Goal: Task Accomplishment & Management: Manage account settings

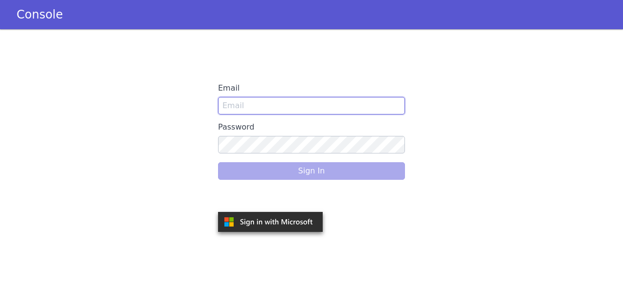
click at [282, 106] on input "Email" at bounding box center [311, 106] width 187 height 18
type input "[PERSON_NAME][EMAIL_ADDRESS]"
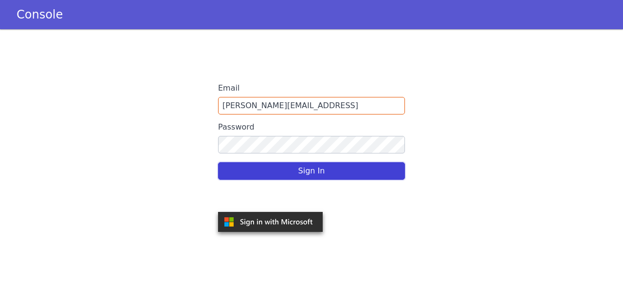
click at [307, 172] on button "Sign In" at bounding box center [311, 171] width 187 height 18
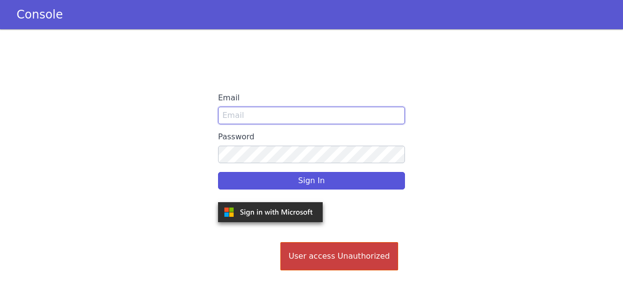
type input "[PERSON_NAME][EMAIL_ADDRESS]"
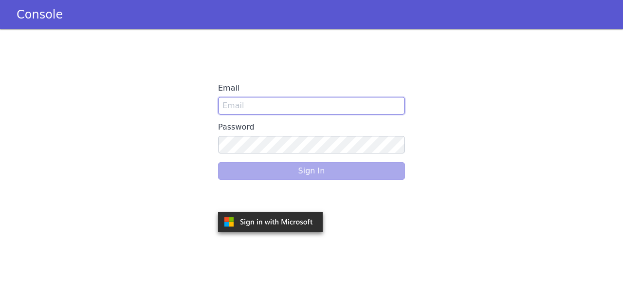
type input "[PERSON_NAME][EMAIL_ADDRESS]"
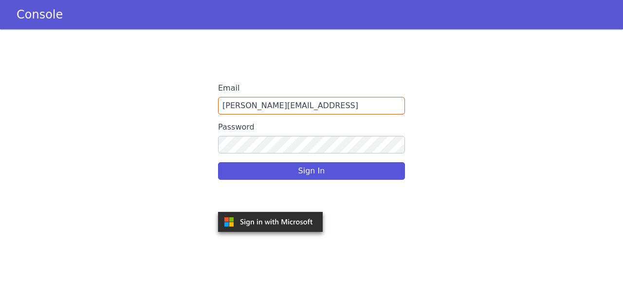
click at [320, 169] on div "Sign In" at bounding box center [311, 170] width 187 height 27
